Goal: Information Seeking & Learning: Learn about a topic

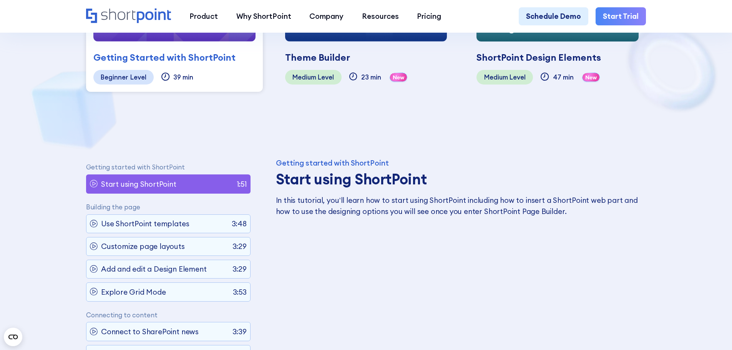
scroll to position [384, 0]
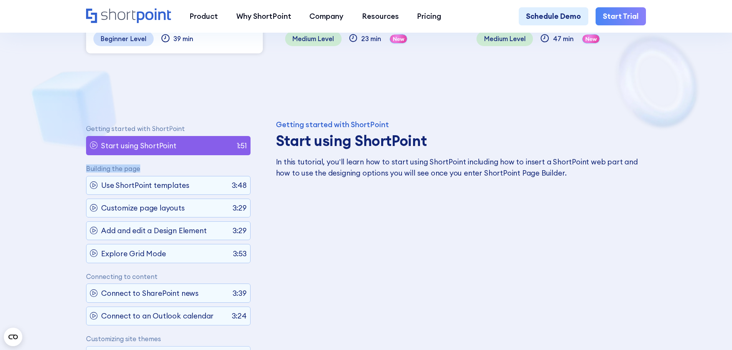
drag, startPoint x: 136, startPoint y: 169, endPoint x: 79, endPoint y: 169, distance: 56.9
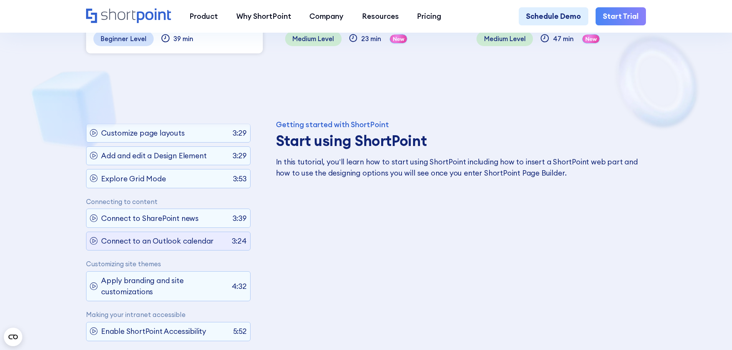
scroll to position [80, 0]
drag, startPoint x: 159, startPoint y: 200, endPoint x: 80, endPoint y: 199, distance: 79.2
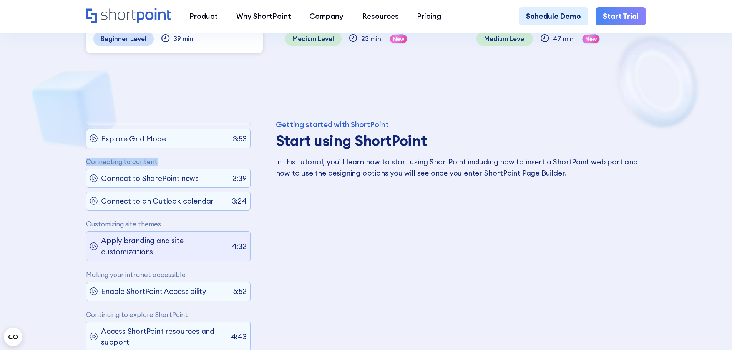
scroll to position [127, 0]
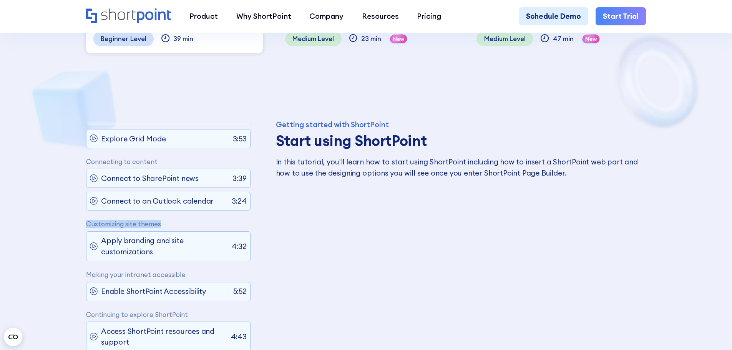
drag, startPoint x: 175, startPoint y: 214, endPoint x: 72, endPoint y: 216, distance: 102.3
drag, startPoint x: 191, startPoint y: 268, endPoint x: 38, endPoint y: 257, distance: 153.0
drag, startPoint x: 187, startPoint y: 310, endPoint x: 150, endPoint y: 305, distance: 37.6
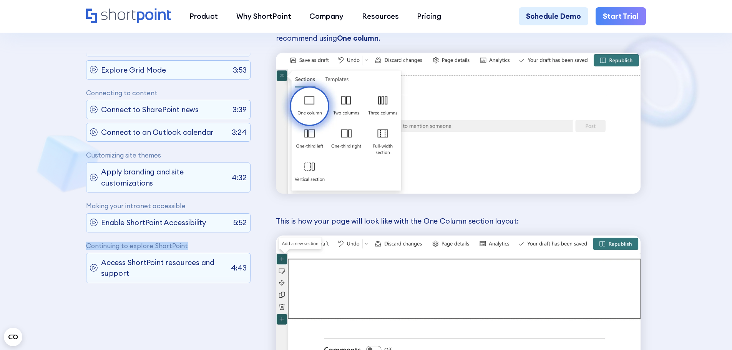
scroll to position [1000, 0]
